Goal: Task Accomplishment & Management: Complete application form

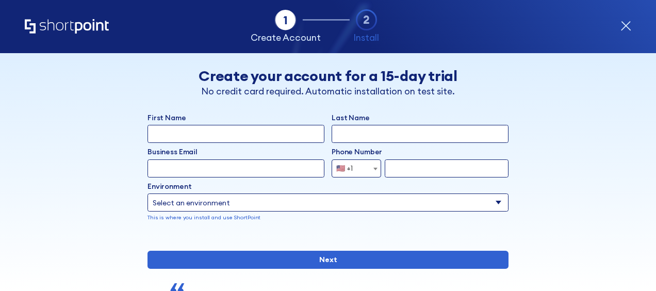
click at [628, 26] on icon "form" at bounding box center [625, 26] width 11 height 11
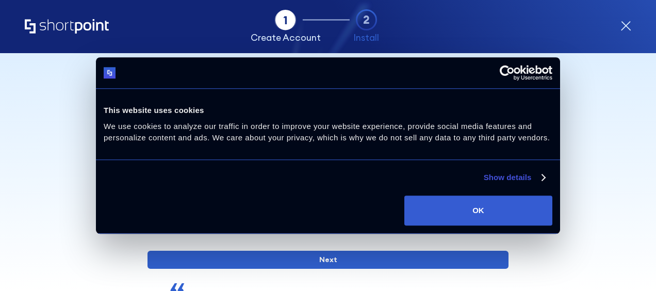
click at [584, 118] on div "Back Back Create your account for a 15-day trial No credit card required. Autom…" at bounding box center [328, 207] width 552 height 309
click at [624, 19] on div "Tab 1 Tab 2 Tab 2 ShortPoint eases the setup and orchestration of Intranets and…" at bounding box center [328, 26] width 606 height 53
click at [623, 26] on icon "form" at bounding box center [625, 26] width 11 height 11
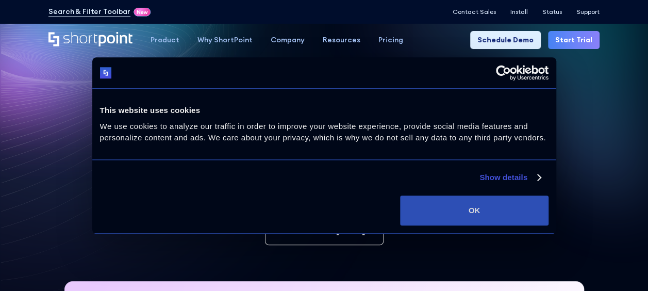
click at [497, 202] on button "OK" at bounding box center [474, 210] width 148 height 30
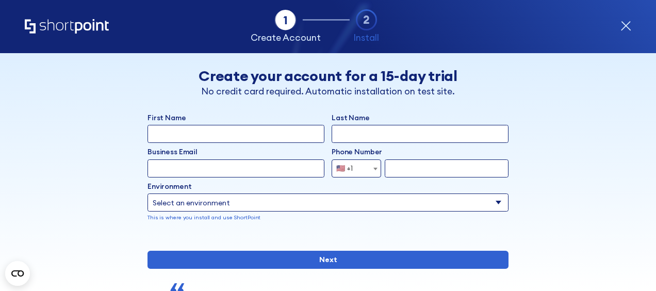
click at [619, 35] on div "Tab 1 Tab 2 Tab 2 ShortPoint eases the setup and orchestration of Intranets and…" at bounding box center [328, 26] width 606 height 53
click at [619, 30] on div "Tab 1 Tab 2 Tab 2 ShortPoint eases the setup and orchestration of Intranets and…" at bounding box center [328, 26] width 606 height 53
click at [626, 26] on icon "form" at bounding box center [625, 26] width 9 height 9
click at [627, 24] on icon "form" at bounding box center [625, 26] width 9 height 9
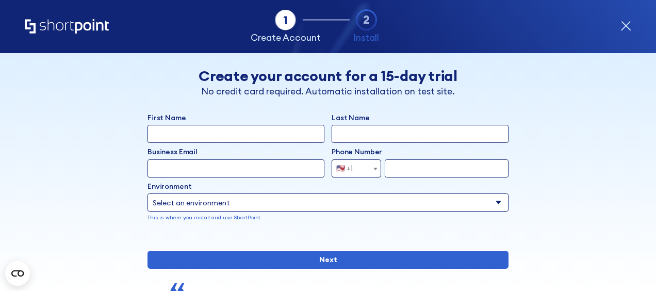
click at [626, 29] on icon "form" at bounding box center [625, 26] width 11 height 11
click at [623, 26] on icon "form" at bounding box center [625, 26] width 11 height 11
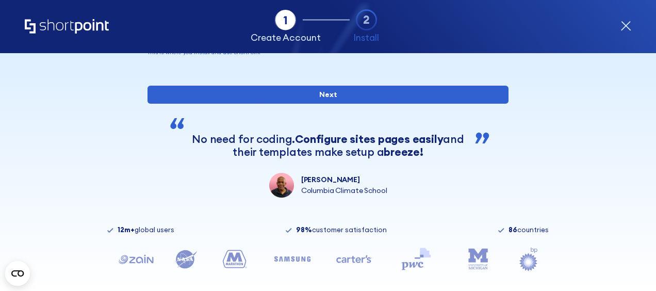
scroll to position [210, 0]
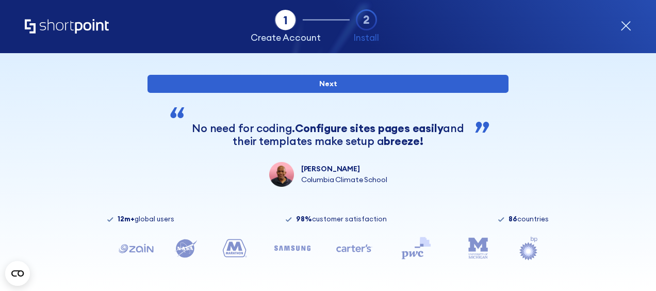
click at [627, 14] on div "Tab 1 Tab 2 Tab 2 ShortPoint eases the setup and orchestration of Intranets and…" at bounding box center [328, 26] width 606 height 53
click at [623, 30] on icon "form" at bounding box center [625, 26] width 11 height 11
